Goal: Information Seeking & Learning: Learn about a topic

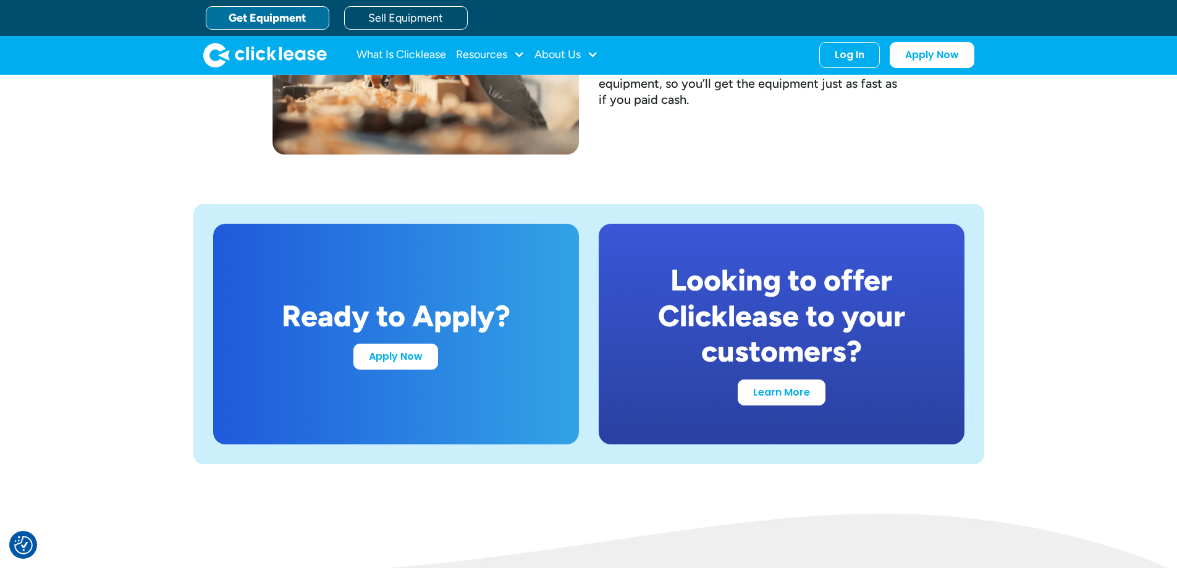
scroll to position [1699, 0]
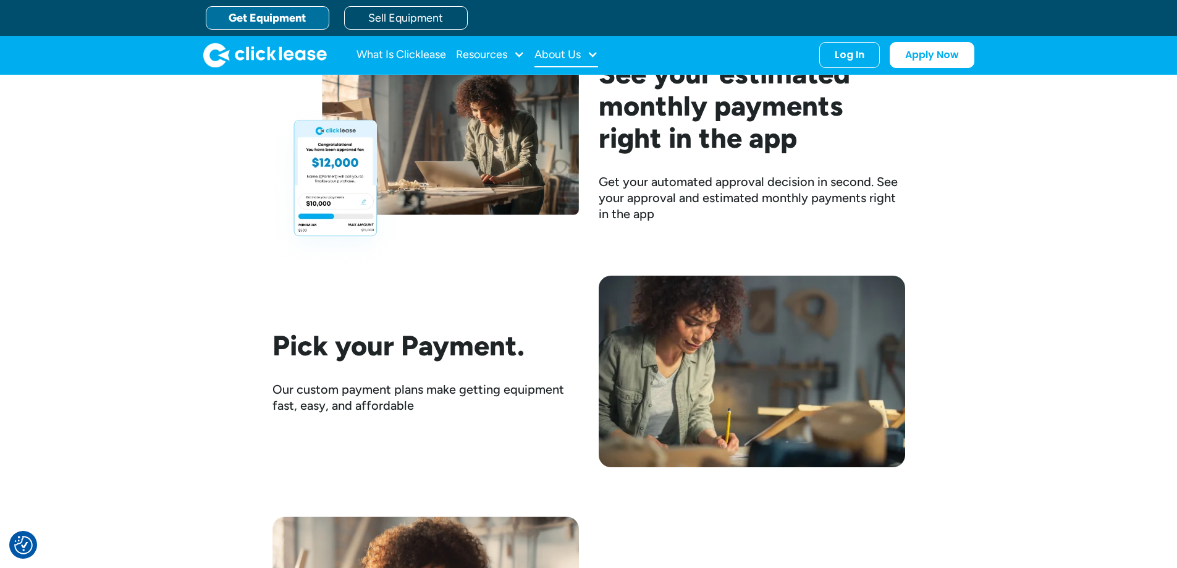
click at [572, 43] on div "About Us" at bounding box center [567, 55] width 64 height 25
click at [572, 98] on link "About Us" at bounding box center [567, 95] width 53 height 23
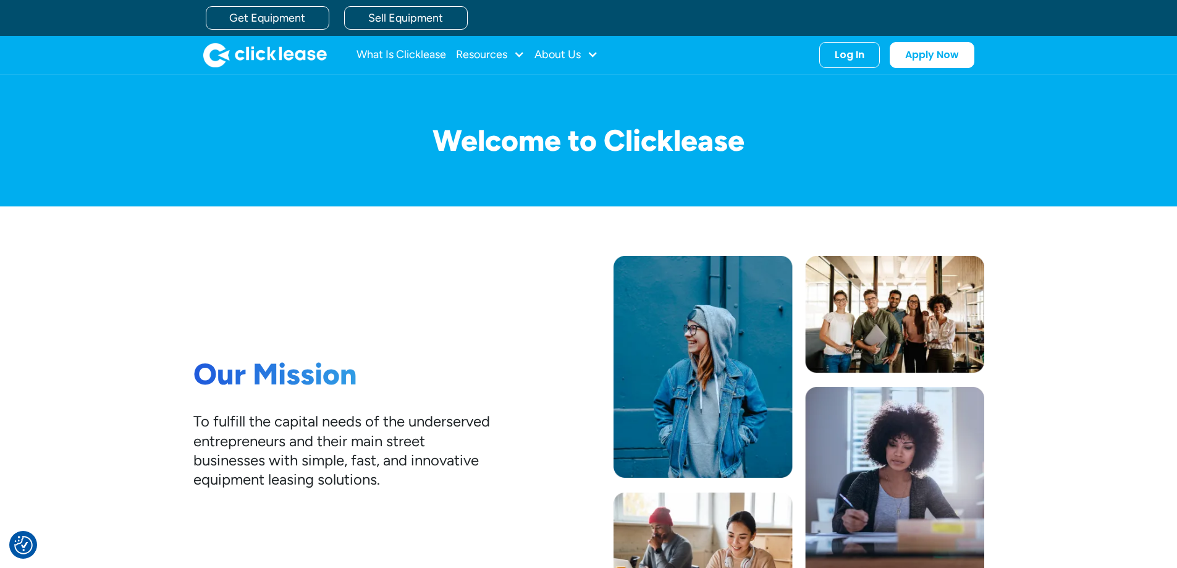
click at [498, 300] on div "Our Mission To fulfill the capital needs of the underserved entrepreneurs and t…" at bounding box center [588, 433] width 791 height 354
click at [156, 145] on div "Welcome to Clicklease" at bounding box center [588, 141] width 1177 height 132
click at [418, 53] on link "What Is Clicklease" at bounding box center [402, 55] width 90 height 25
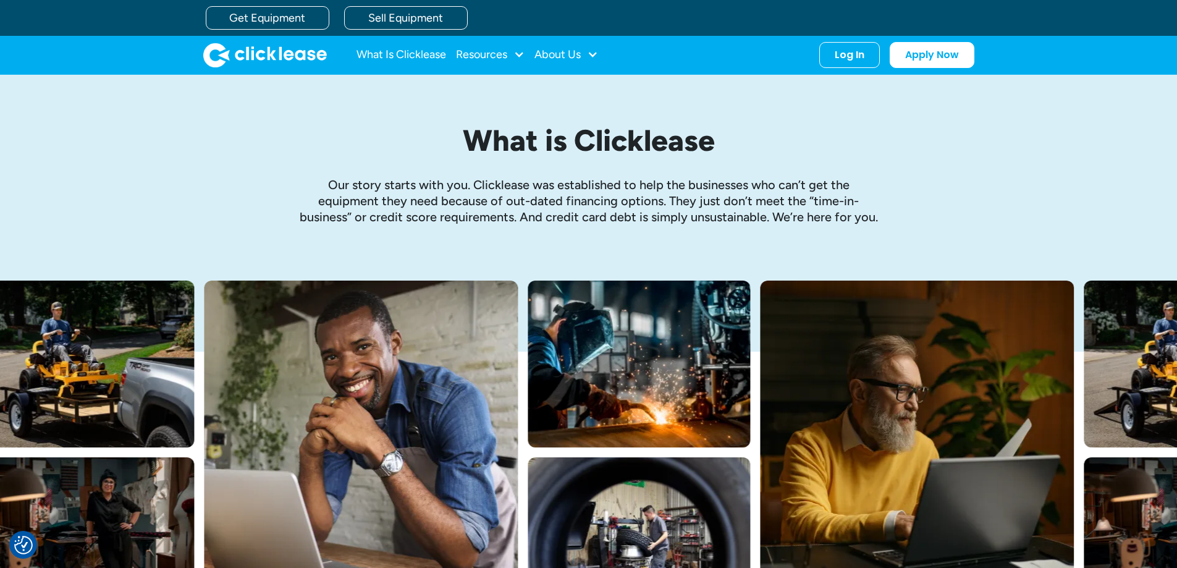
click at [247, 49] on img "home" at bounding box center [265, 55] width 124 height 25
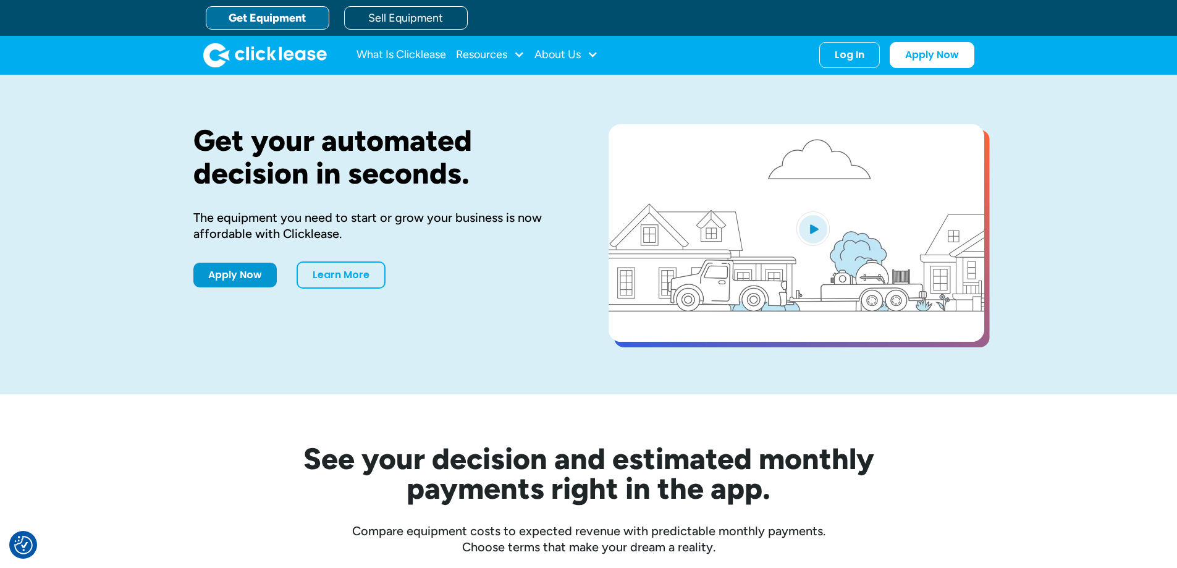
click at [1051, 103] on div "Get your automated decision in seconds. The equipment you need to start or grow…" at bounding box center [588, 235] width 1177 height 320
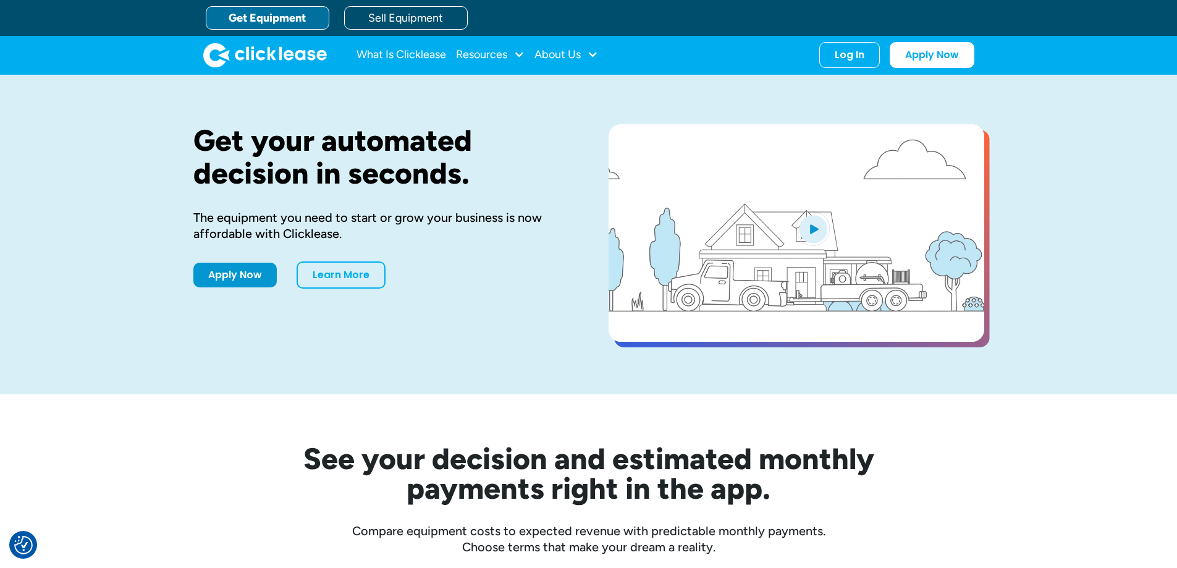
click at [114, 124] on div "Get your automated decision in seconds. The equipment you need to start or grow…" at bounding box center [588, 235] width 1177 height 320
